Goal: Task Accomplishment & Management: Manage account settings

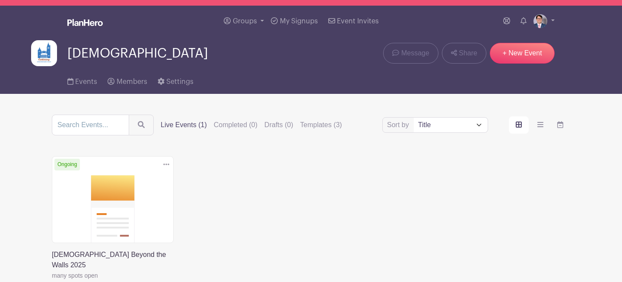
scroll to position [11, 0]
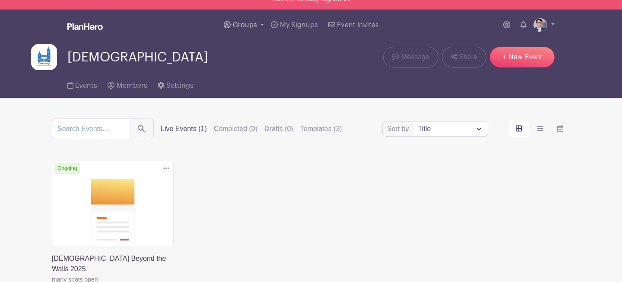
click at [244, 20] on link "Groups" at bounding box center [243, 25] width 47 height 31
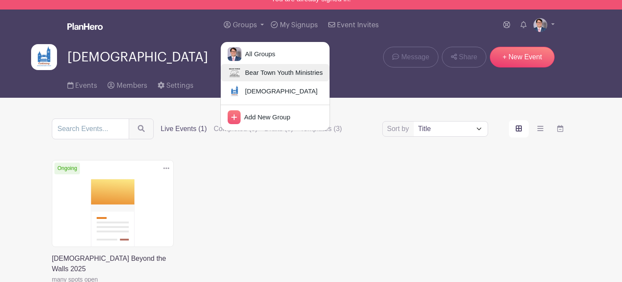
click at [253, 73] on span "Bear Town Youth Ministries" at bounding box center [282, 73] width 81 height 10
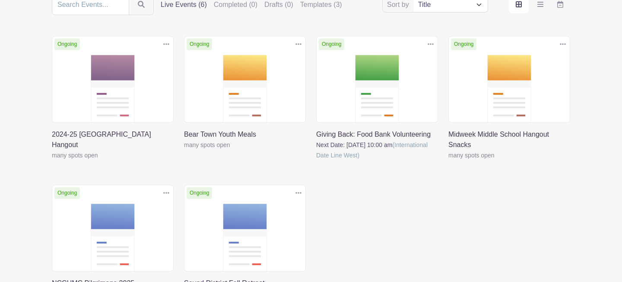
scroll to position [165, 0]
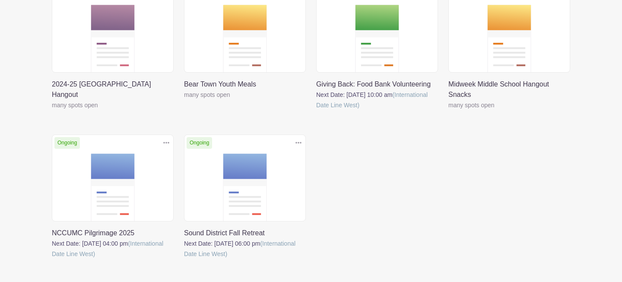
click at [184, 259] on link at bounding box center [184, 259] width 0 height 0
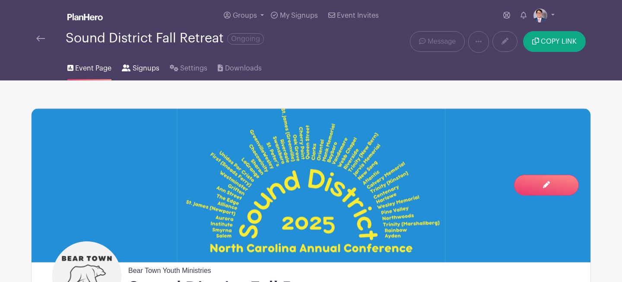
click at [140, 73] on span "Signups" at bounding box center [146, 68] width 27 height 10
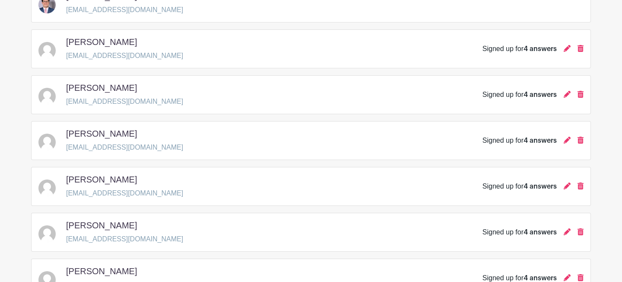
scroll to position [556, 0]
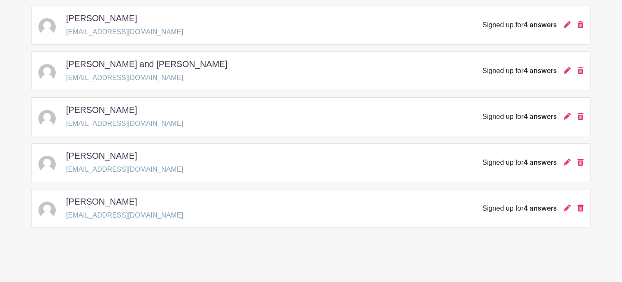
click at [528, 209] on span "4 answers" at bounding box center [540, 208] width 33 height 7
click at [564, 211] on link at bounding box center [567, 207] width 7 height 7
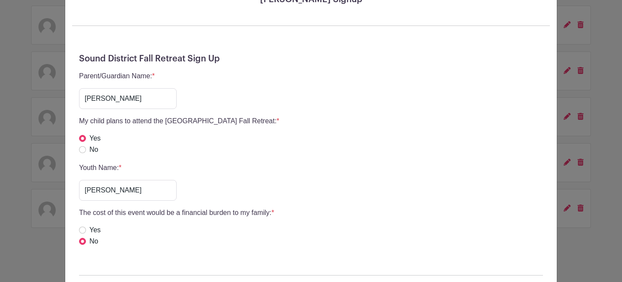
scroll to position [0, 0]
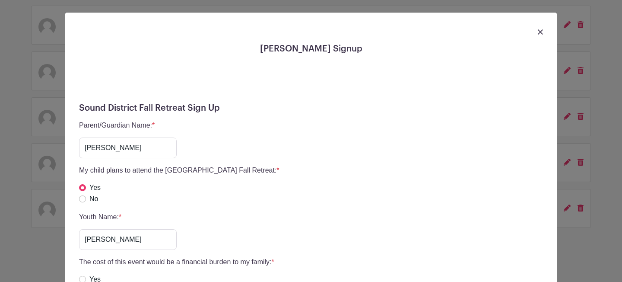
click at [535, 32] on div at bounding box center [311, 31] width 478 height 24
click at [540, 32] on img at bounding box center [540, 31] width 5 height 5
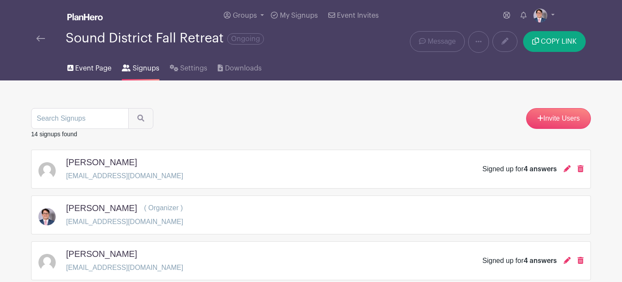
click at [86, 64] on span "Event Page" at bounding box center [93, 68] width 36 height 10
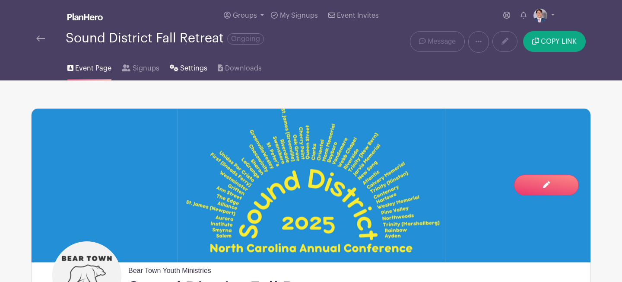
click at [188, 64] on span "Settings" at bounding box center [193, 68] width 27 height 10
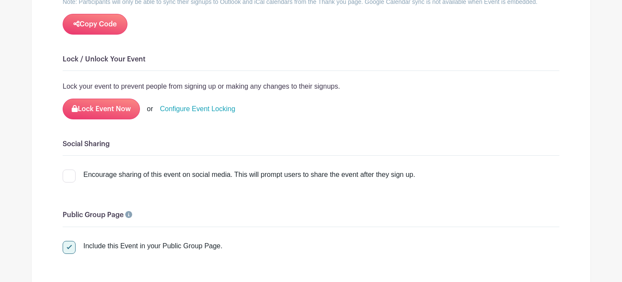
scroll to position [1224, 0]
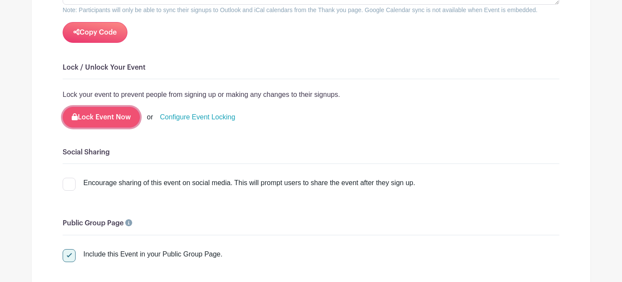
click at [107, 122] on button "Lock Event Now" at bounding box center [101, 117] width 77 height 21
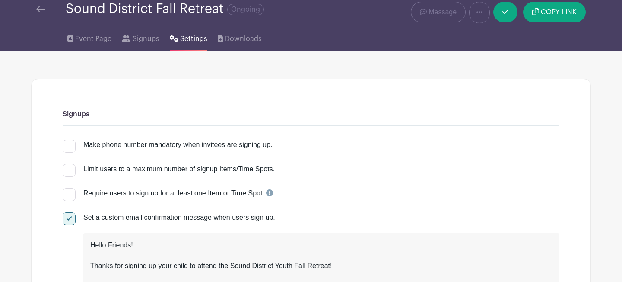
scroll to position [0, 0]
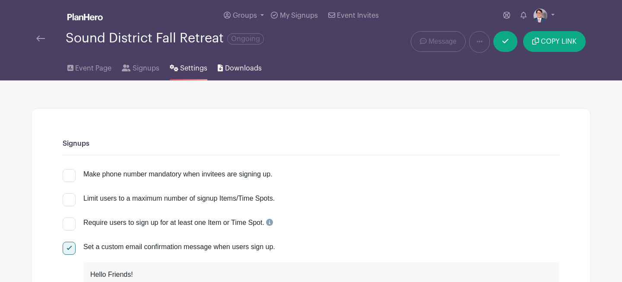
click at [245, 72] on span "Downloads" at bounding box center [243, 68] width 37 height 10
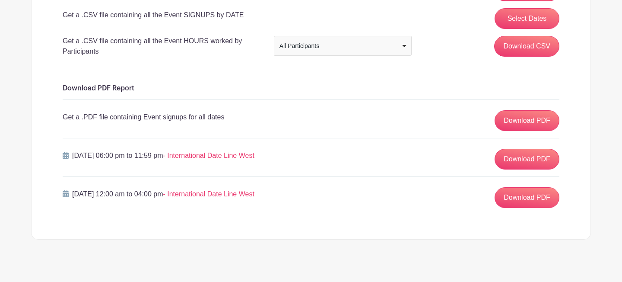
scroll to position [225, 0]
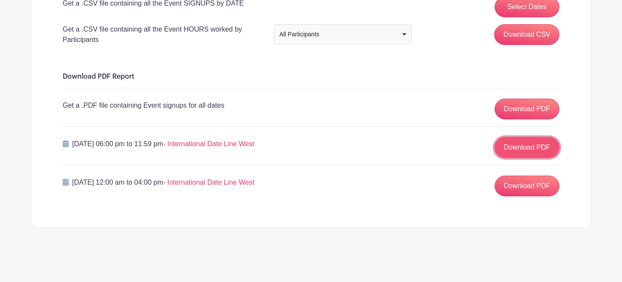
click at [509, 149] on link "Download PDF" at bounding box center [527, 147] width 65 height 21
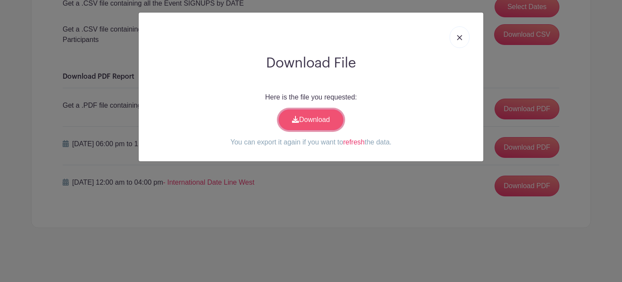
click at [301, 121] on link "Download" at bounding box center [311, 119] width 65 height 21
click at [453, 39] on link at bounding box center [460, 37] width 20 height 22
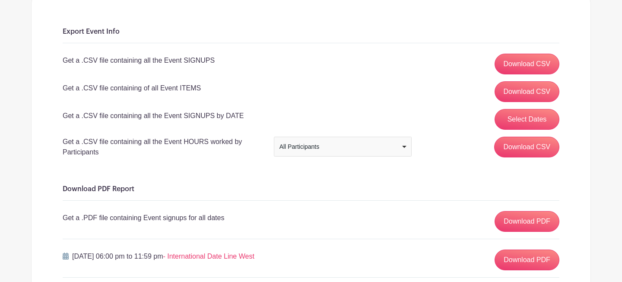
scroll to position [111, 0]
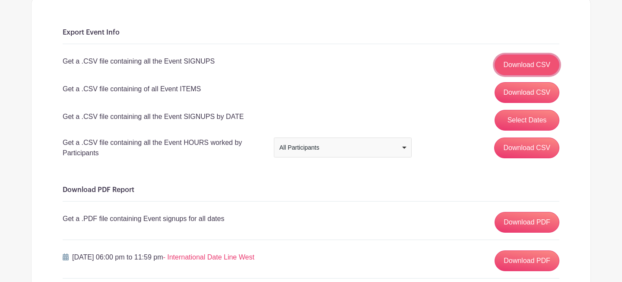
click at [509, 61] on link "Download CSV" at bounding box center [527, 64] width 65 height 21
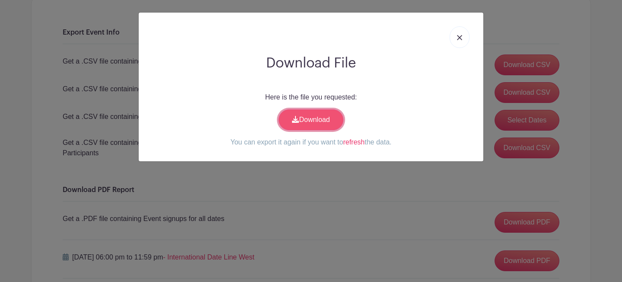
click at [318, 121] on link "Download" at bounding box center [311, 119] width 65 height 21
